Goal: Task Accomplishment & Management: Manage account settings

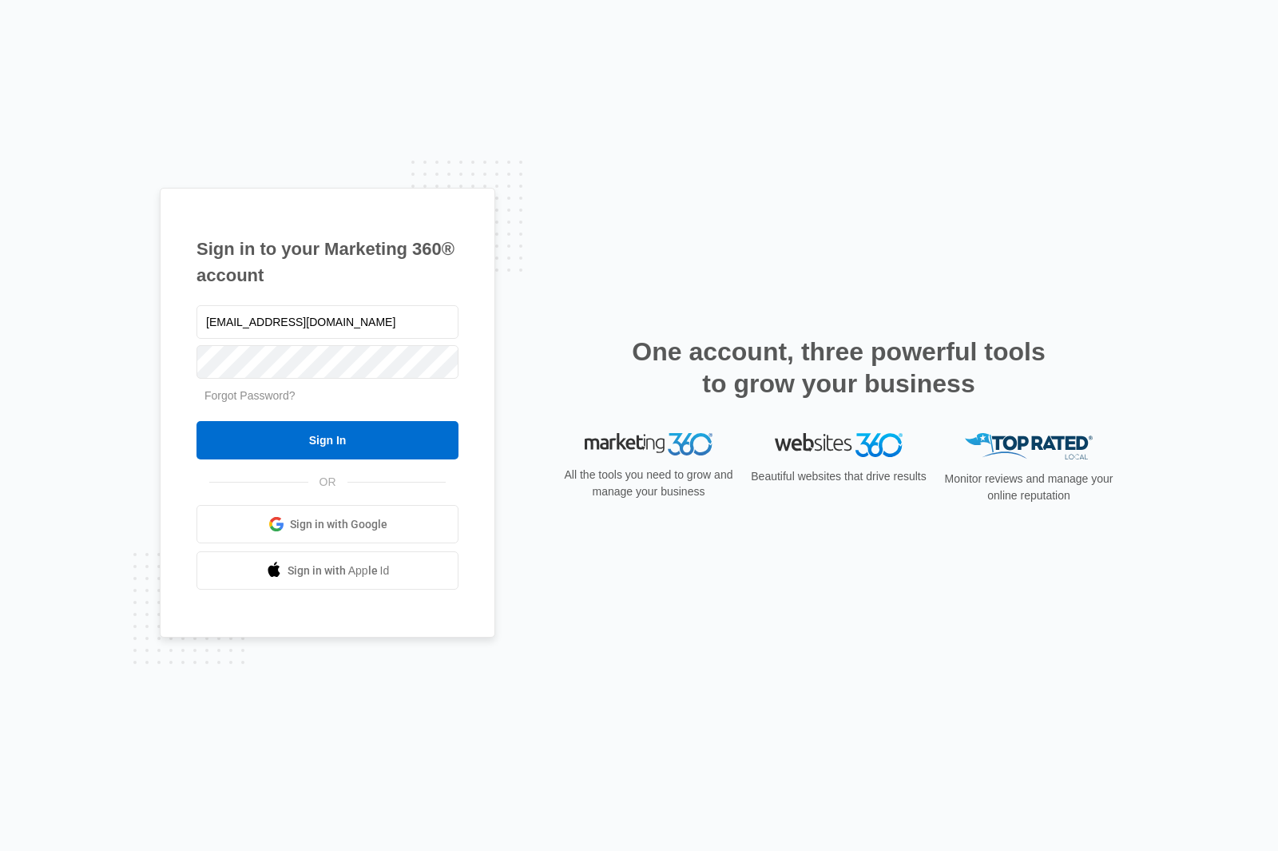
type input "cove1@cove-trans.com"
click at [327, 459] on input "Sign In" at bounding box center [327, 440] width 262 height 38
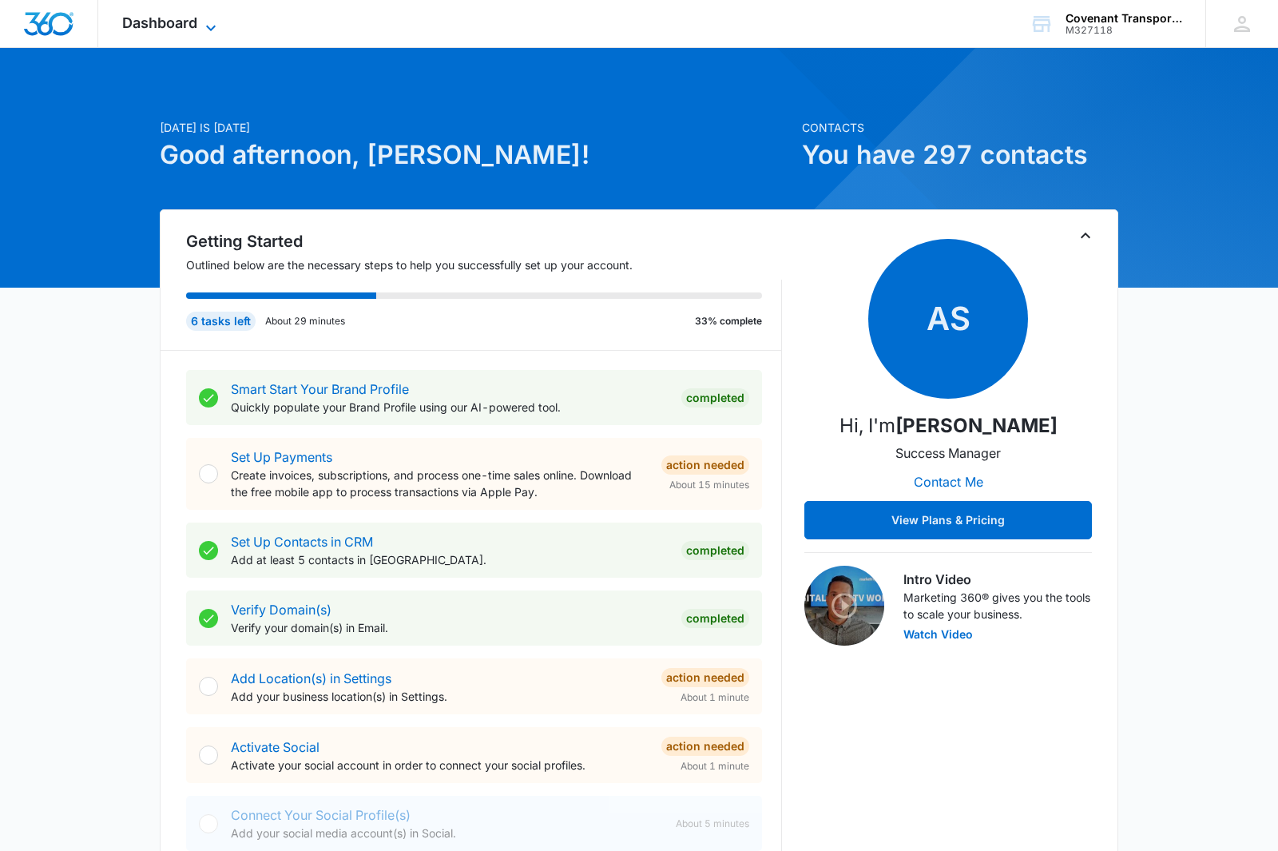
click at [204, 22] on icon at bounding box center [210, 27] width 19 height 19
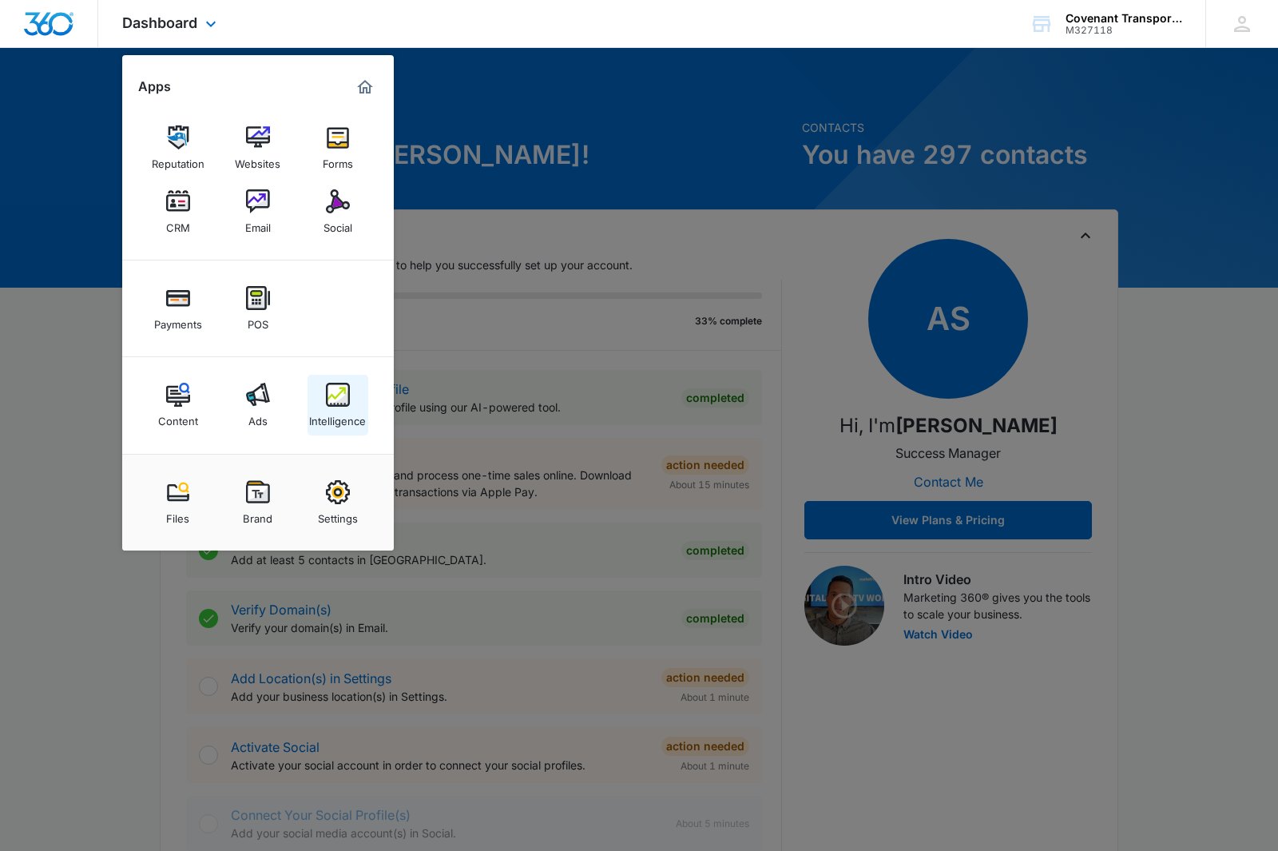
click at [347, 401] on img at bounding box center [338, 395] width 24 height 24
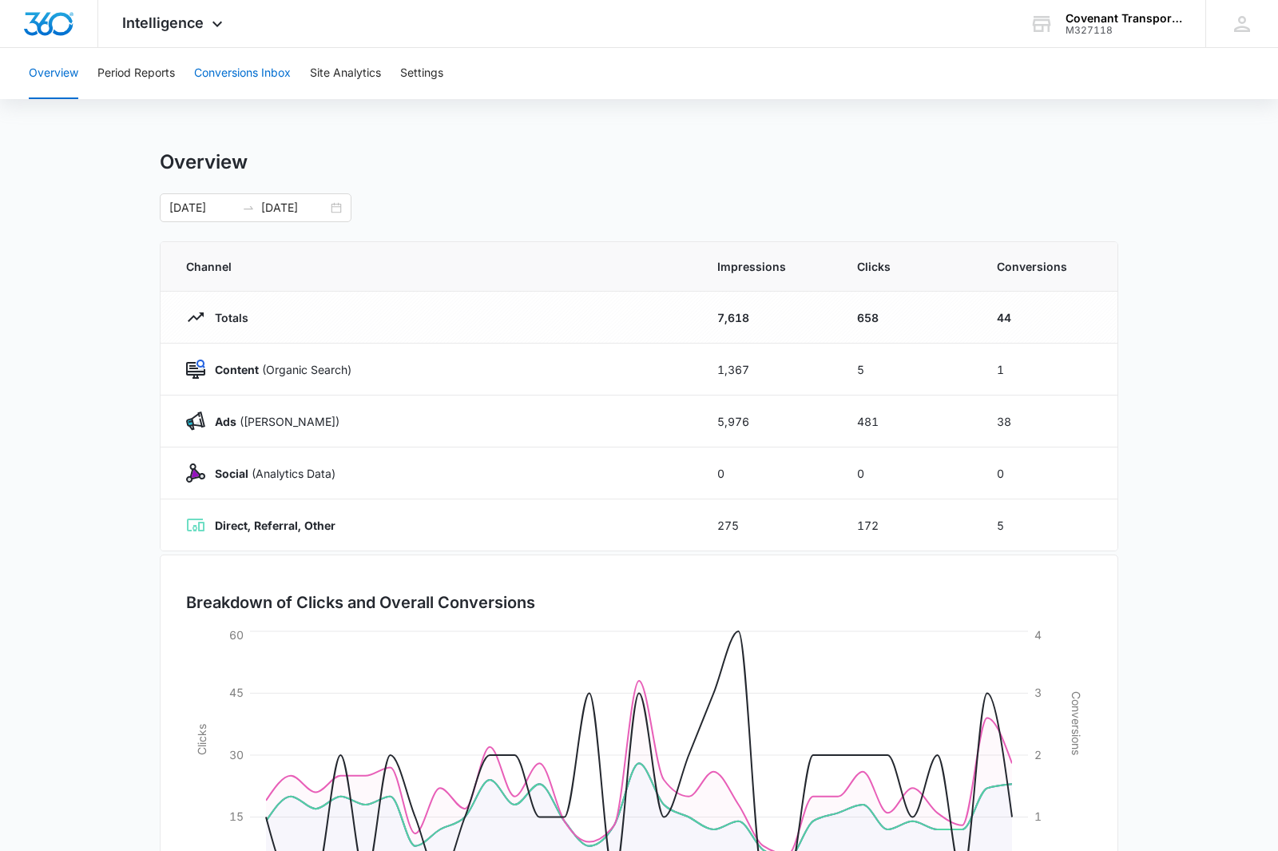
click at [245, 72] on button "Conversions Inbox" at bounding box center [242, 73] width 97 height 51
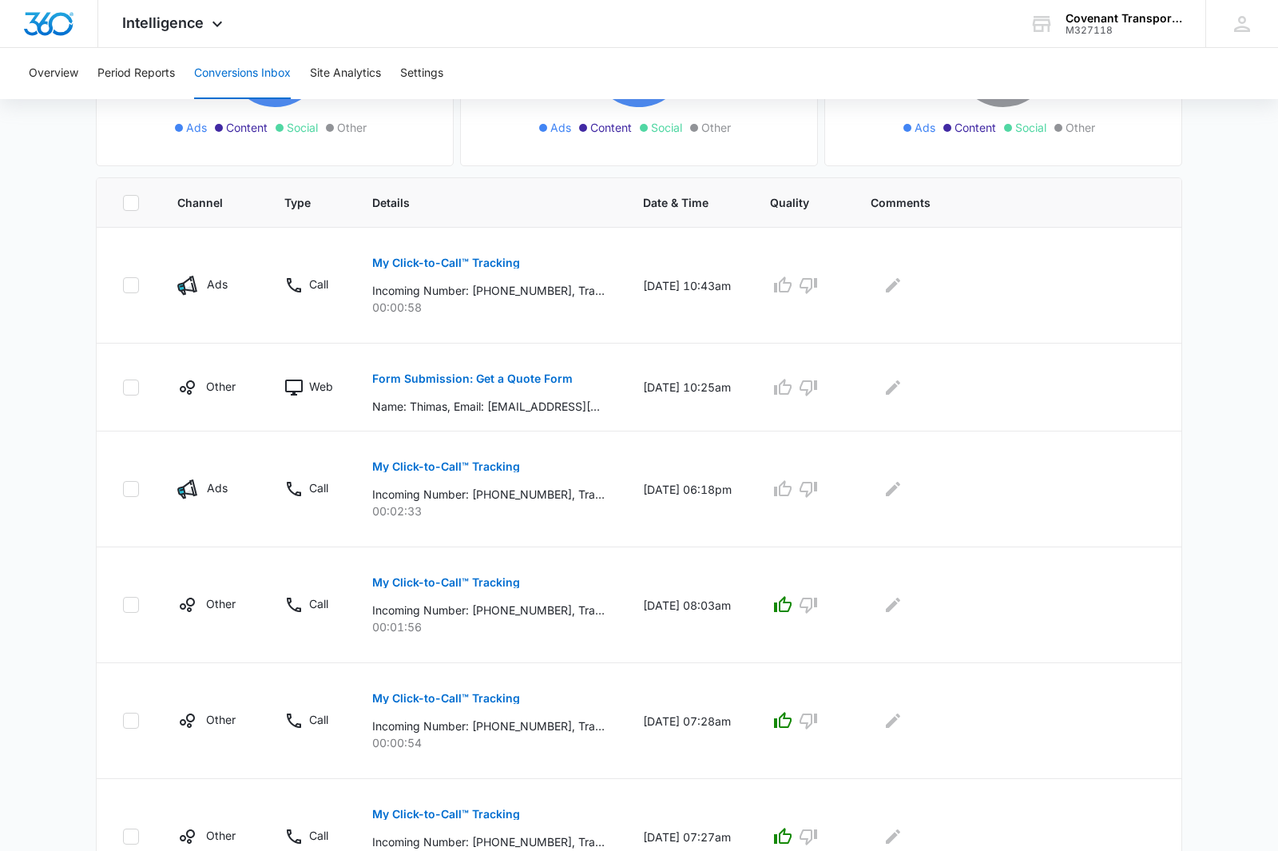
scroll to position [276, 0]
click at [498, 388] on button "Form Submission: Get a Quote Form" at bounding box center [472, 378] width 200 height 38
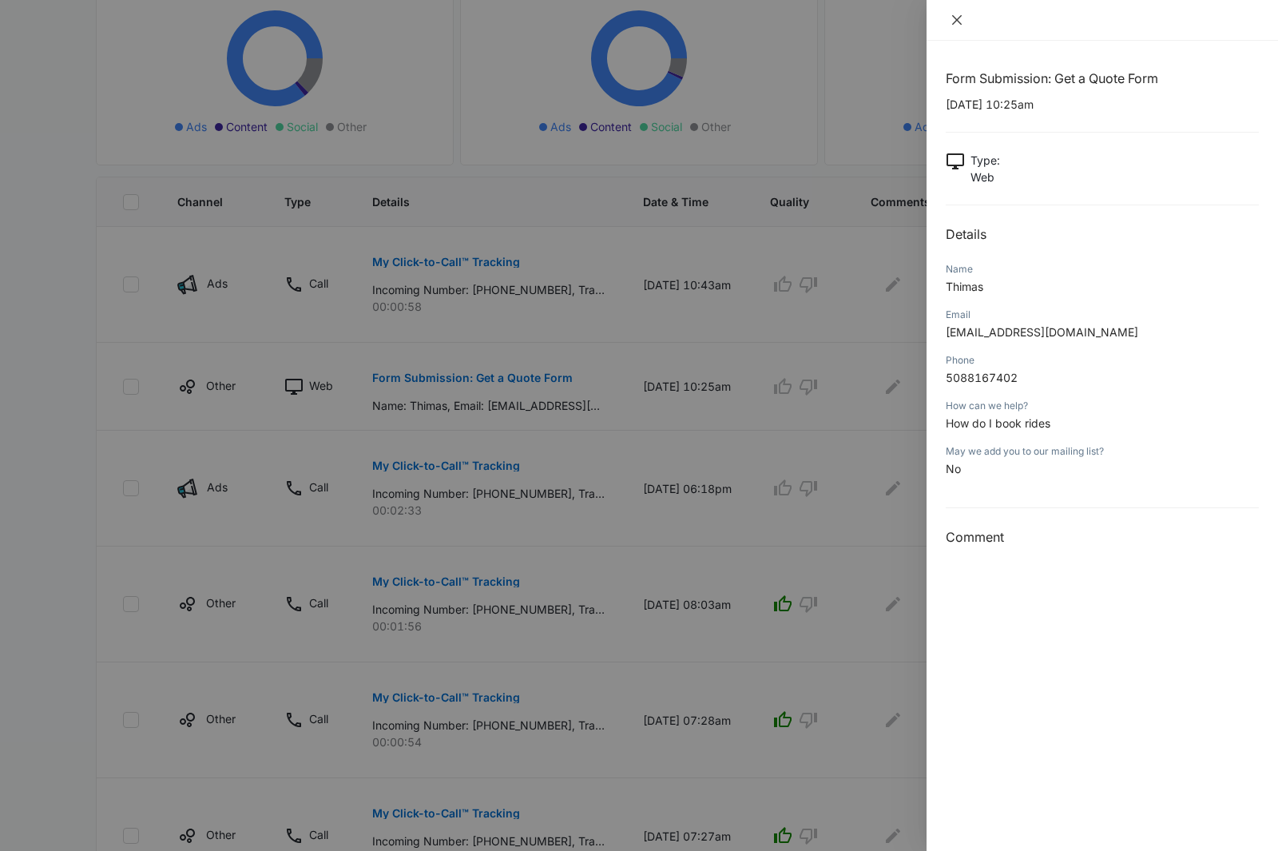
click at [958, 20] on icon "close" at bounding box center [957, 20] width 10 height 10
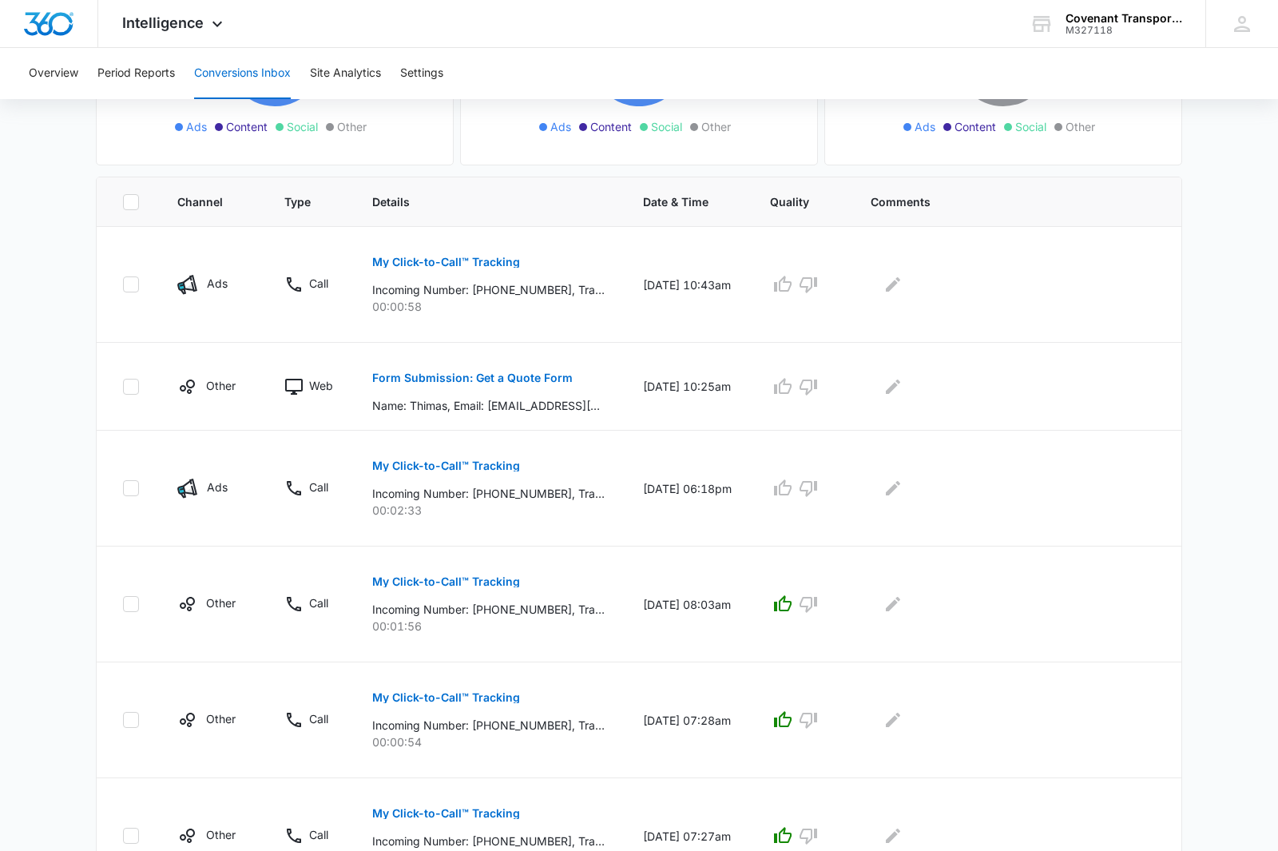
click at [1272, 165] on main "Filters [DATE] [DATE] New Conversion Total Conversions: 127 Ads Content Social …" at bounding box center [639, 609] width 1278 height 1540
click at [818, 387] on icon "button" at bounding box center [808, 386] width 19 height 19
click at [817, 288] on icon "button" at bounding box center [808, 285] width 18 height 16
click at [821, 478] on button "button" at bounding box center [808, 488] width 26 height 26
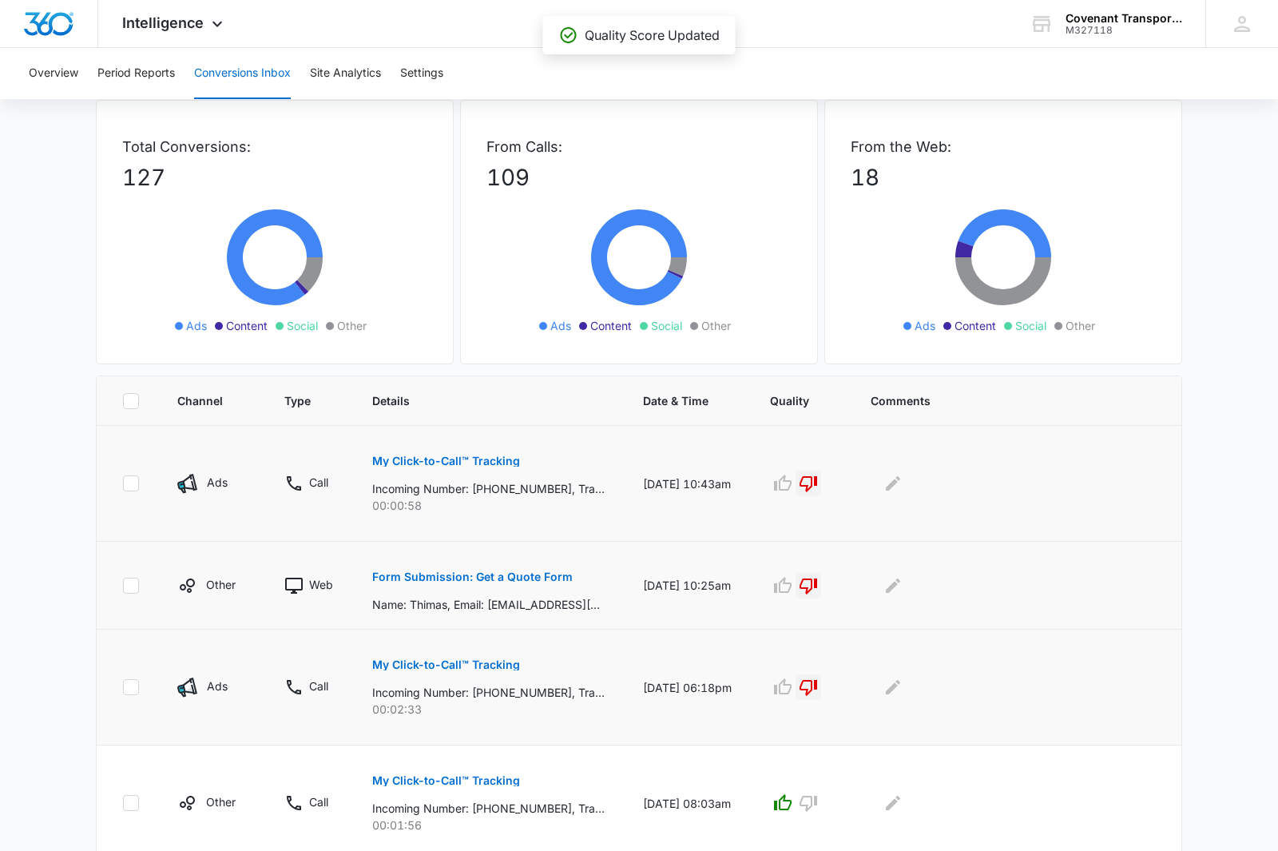
scroll to position [0, 0]
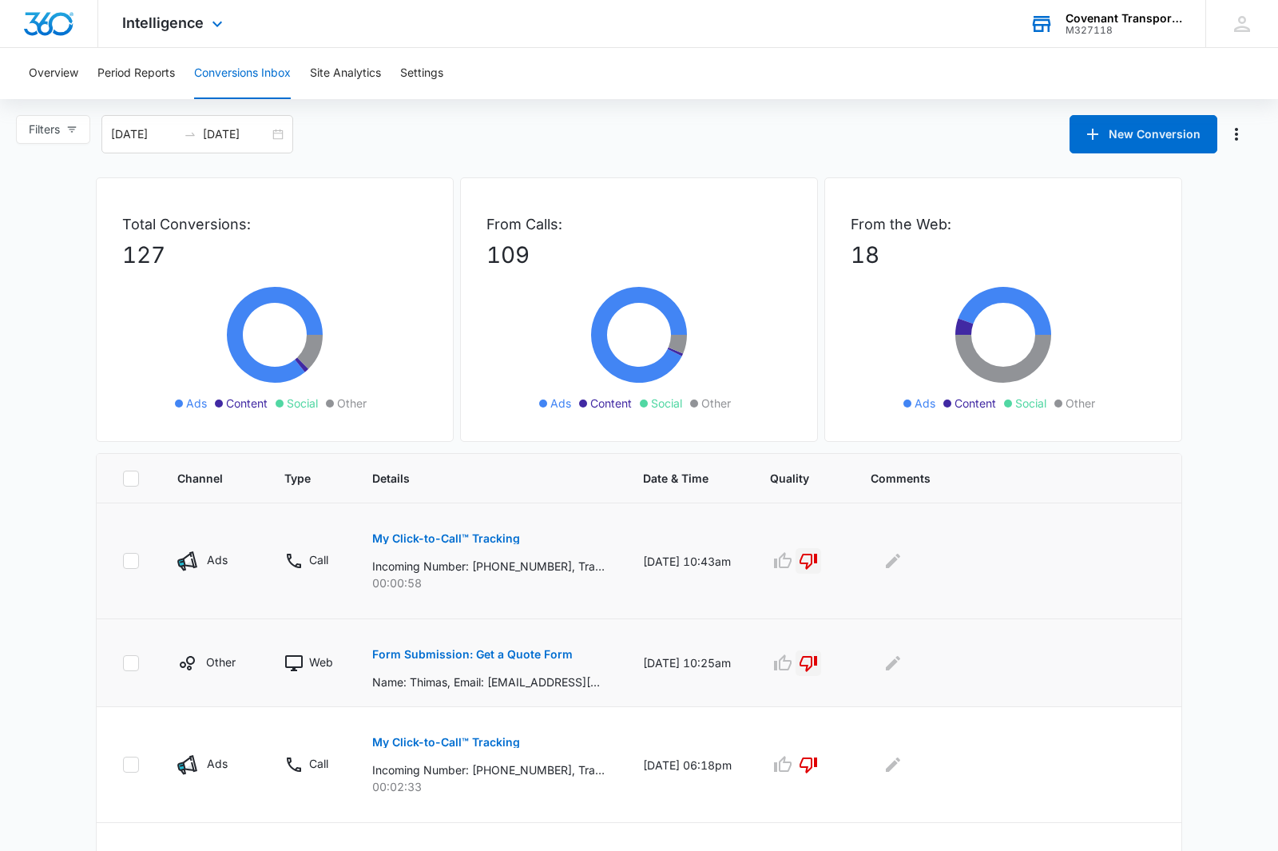
click at [1119, 32] on div "M327118" at bounding box center [1123, 30] width 117 height 11
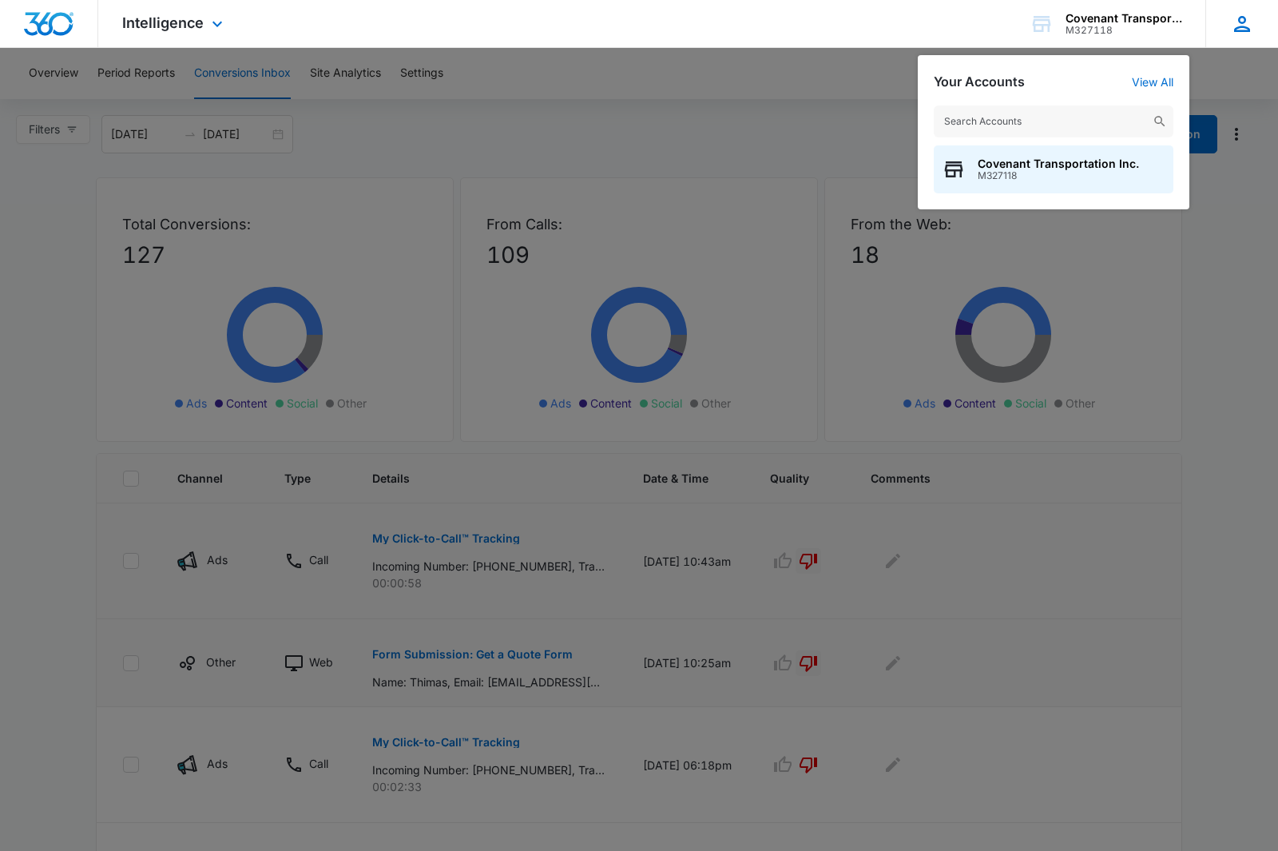
click at [1245, 30] on icon at bounding box center [1242, 24] width 16 height 16
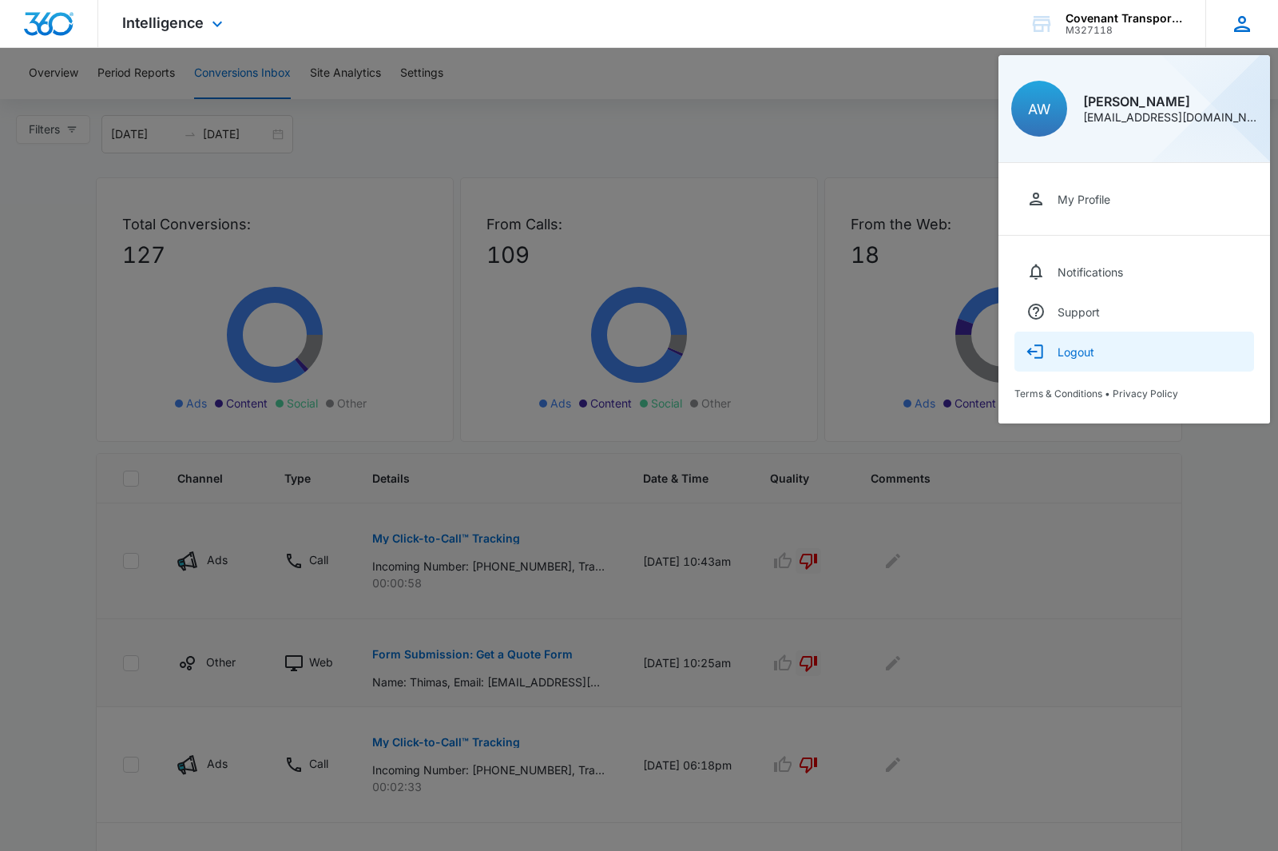
click at [1083, 354] on div "Logout" at bounding box center [1075, 352] width 37 height 14
